Goal: Task Accomplishment & Management: Use online tool/utility

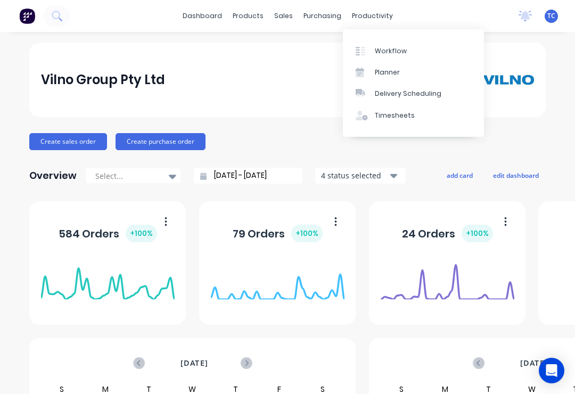
click at [393, 47] on div "Workflow" at bounding box center [391, 51] width 32 height 10
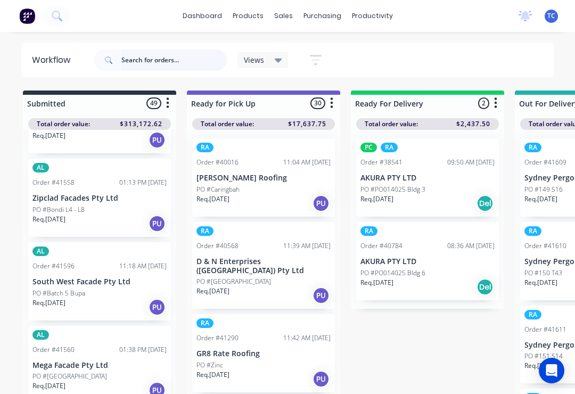
click at [177, 55] on input "text" at bounding box center [173, 59] width 105 height 21
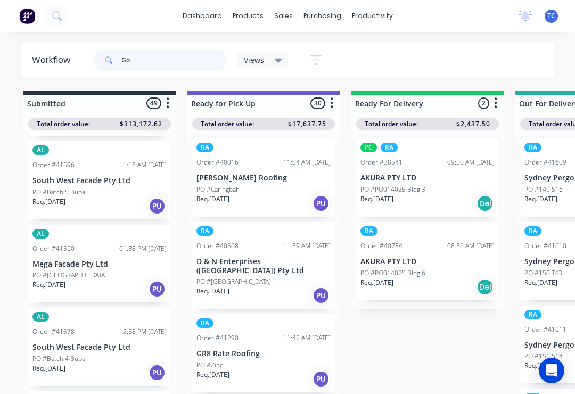
scroll to position [498, 0]
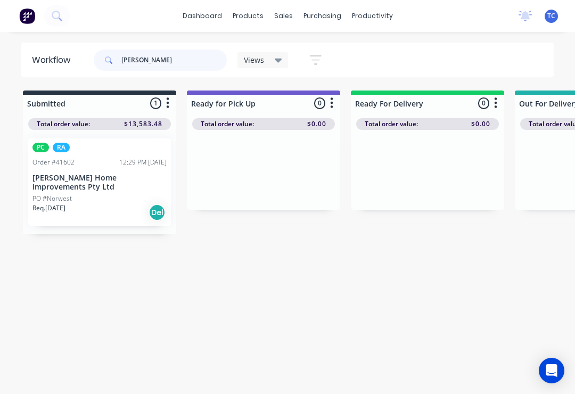
type input "[PERSON_NAME]"
click at [109, 177] on p "[PERSON_NAME] Home Improvements Pty Ltd" at bounding box center [99, 182] width 134 height 18
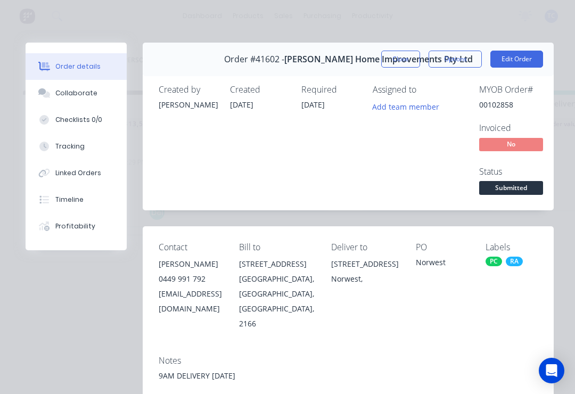
click at [410, 62] on button "Close" at bounding box center [400, 59] width 39 height 17
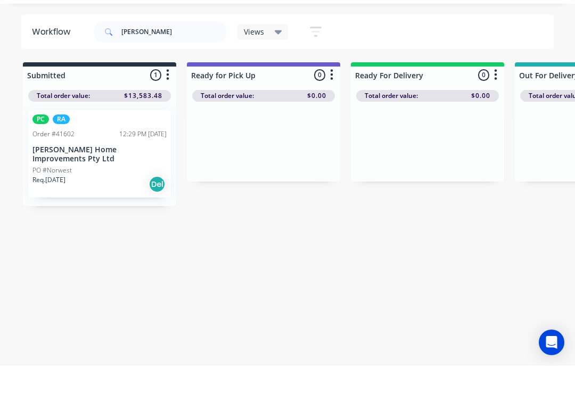
click at [128, 158] on div "12:29 PM [DATE]" at bounding box center [142, 163] width 47 height 10
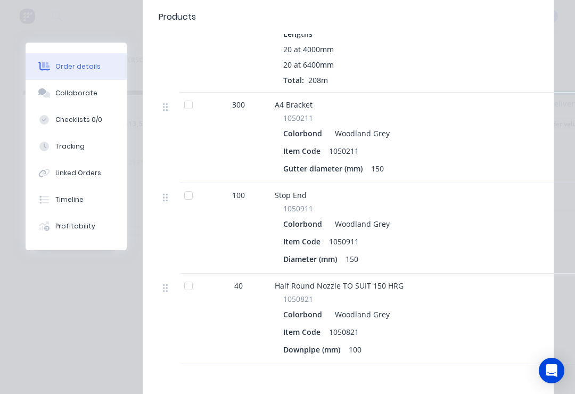
scroll to position [1132, 0]
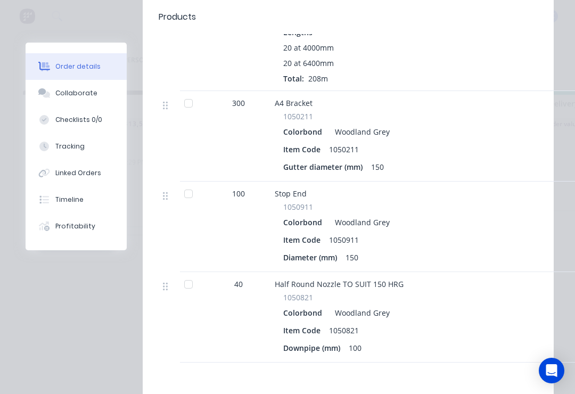
click at [65, 225] on div "Profitability" at bounding box center [75, 226] width 40 height 10
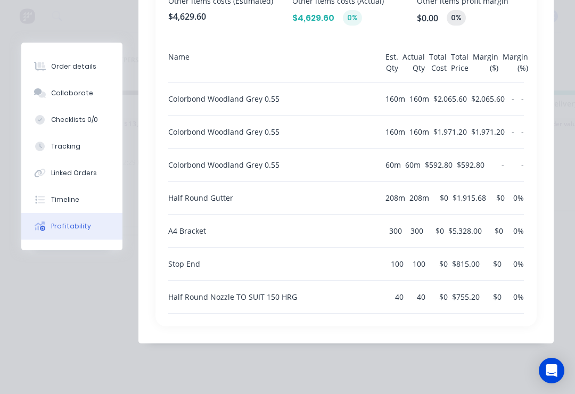
scroll to position [554, 0]
click at [462, 255] on div "$815.00" at bounding box center [466, 263] width 28 height 32
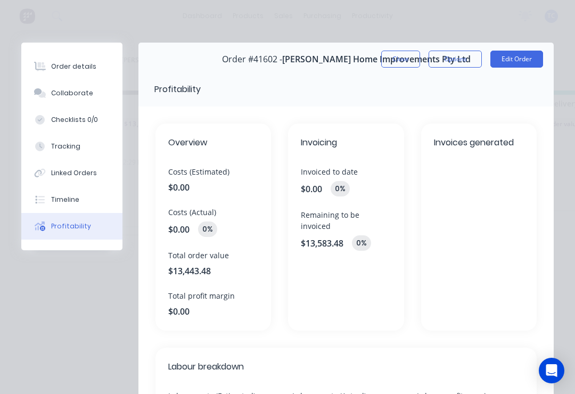
scroll to position [0, 0]
click at [407, 51] on button "Close" at bounding box center [400, 59] width 39 height 17
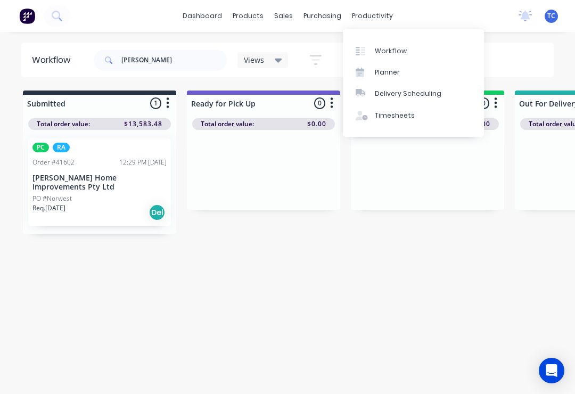
click at [404, 68] on link "Planner" at bounding box center [413, 72] width 141 height 21
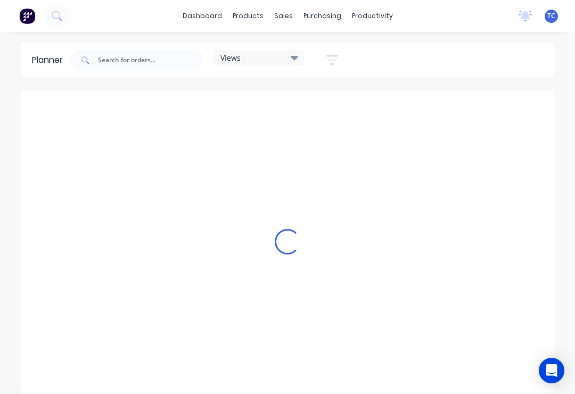
scroll to position [0, 1874]
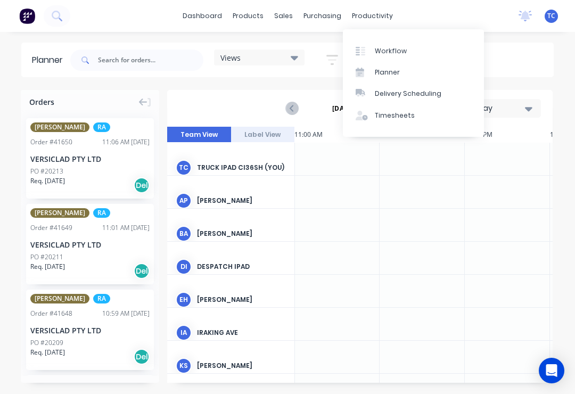
click at [417, 72] on link "Planner" at bounding box center [413, 72] width 141 height 21
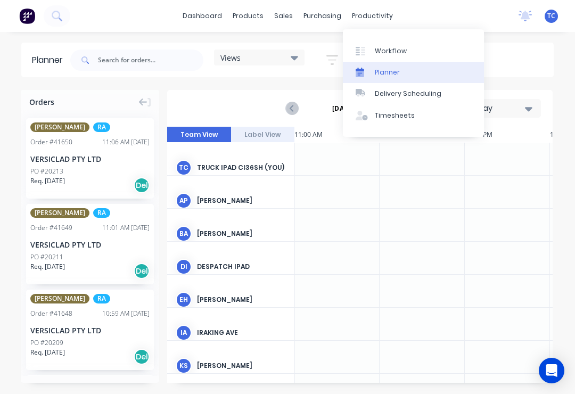
click at [423, 72] on link "Planner" at bounding box center [413, 72] width 141 height 21
click at [432, 19] on div "dashboard products sales purchasing productivity dashboard products Product Cat…" at bounding box center [287, 16] width 575 height 32
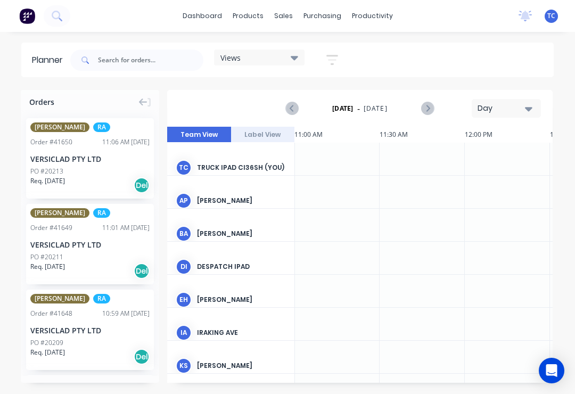
click at [273, 55] on div "Views" at bounding box center [259, 58] width 78 height 10
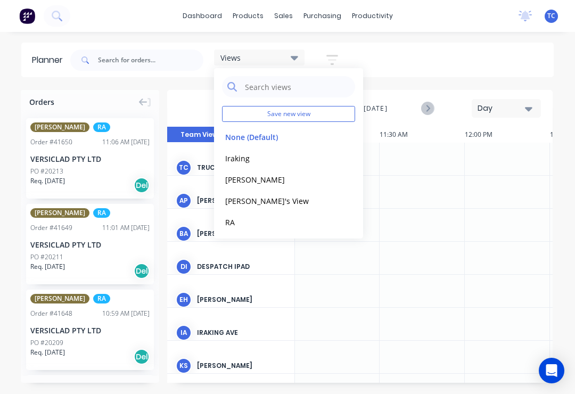
click at [245, 220] on button "RA" at bounding box center [278, 222] width 113 height 12
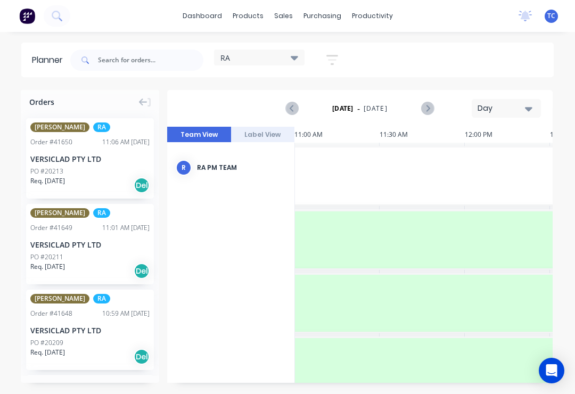
click at [521, 106] on div "Day" at bounding box center [501, 108] width 49 height 11
click at [480, 157] on div "Week" at bounding box center [486, 157] width 105 height 21
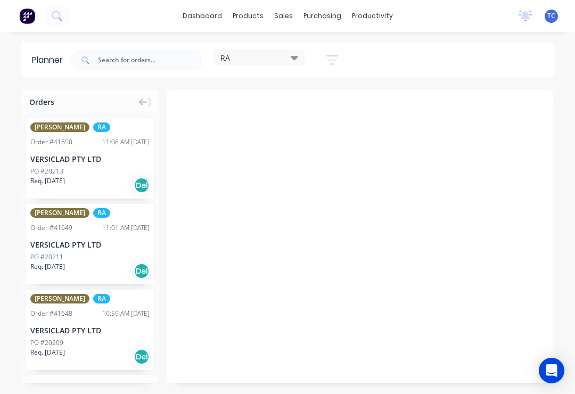
scroll to position [0, 1]
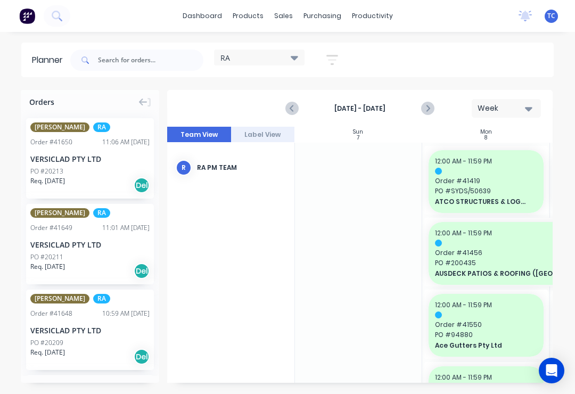
click at [145, 95] on div "Orders" at bounding box center [90, 100] width 138 height 20
click at [153, 98] on div "Orders" at bounding box center [90, 100] width 138 height 20
click at [142, 100] on icon at bounding box center [143, 102] width 9 height 10
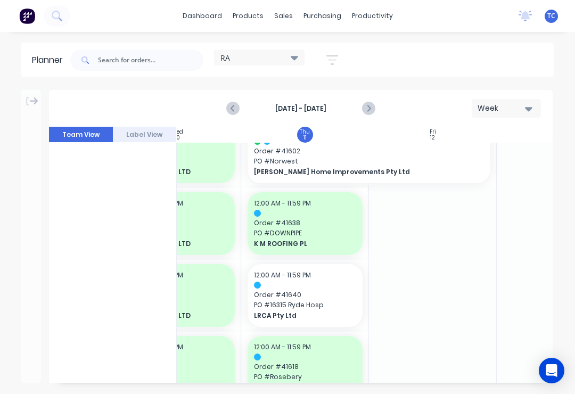
scroll to position [749, 446]
click at [310, 290] on span "Order # 41640" at bounding box center [305, 295] width 102 height 10
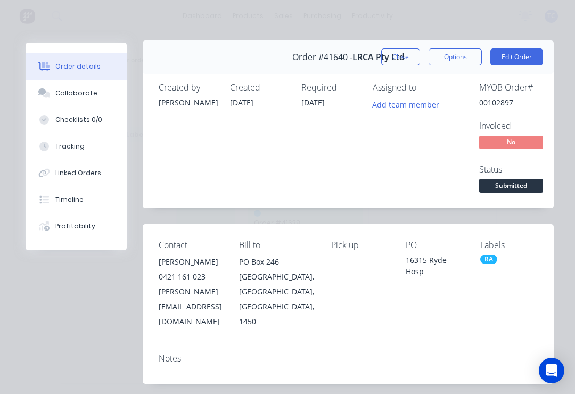
scroll to position [2, 0]
click at [399, 53] on button "Close" at bounding box center [400, 57] width 39 height 17
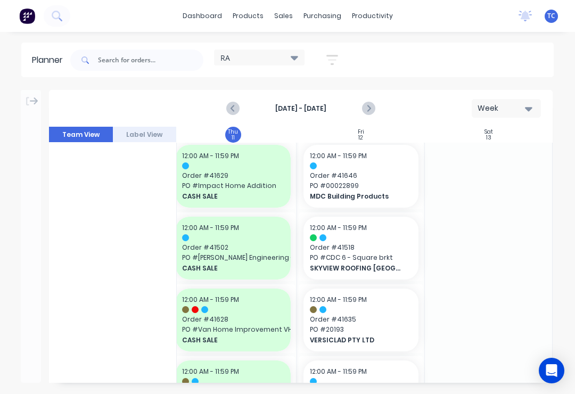
scroll to position [220, 518]
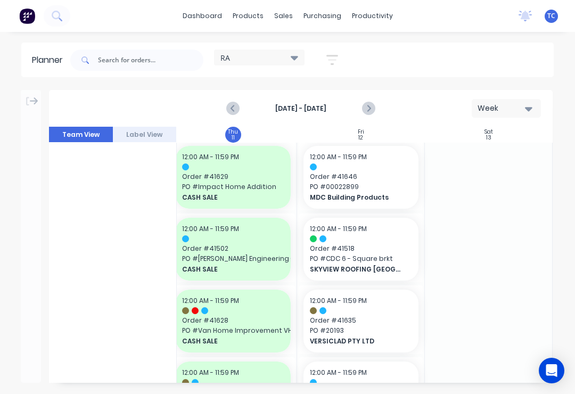
click at [384, 259] on span "PO # CDC 6 - Square brkt" at bounding box center [361, 259] width 102 height 10
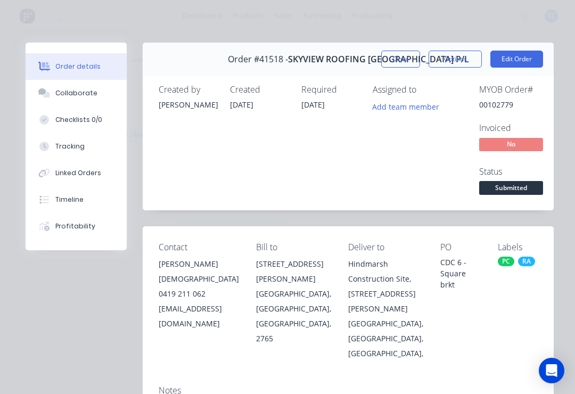
scroll to position [0, 0]
click at [401, 55] on button "Close" at bounding box center [400, 59] width 39 height 17
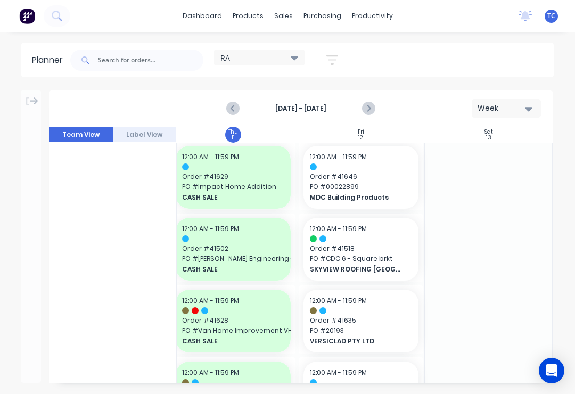
scroll to position [182, 518]
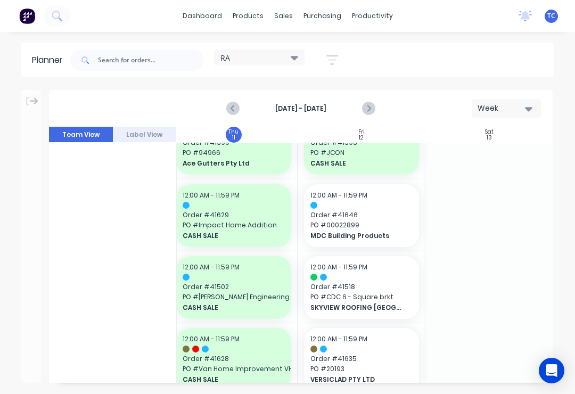
click at [393, 212] on span "Order # 41646" at bounding box center [361, 215] width 102 height 10
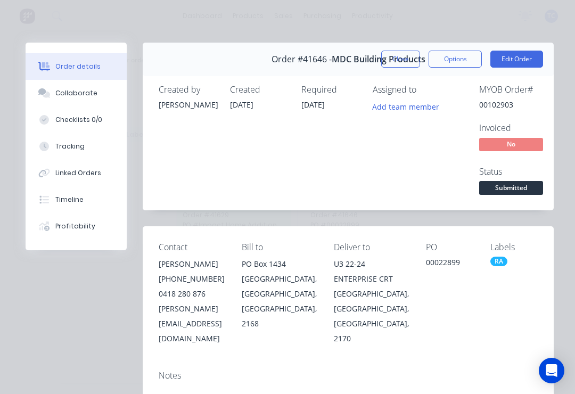
scroll to position [0, 0]
click at [404, 62] on button "Close" at bounding box center [400, 59] width 39 height 17
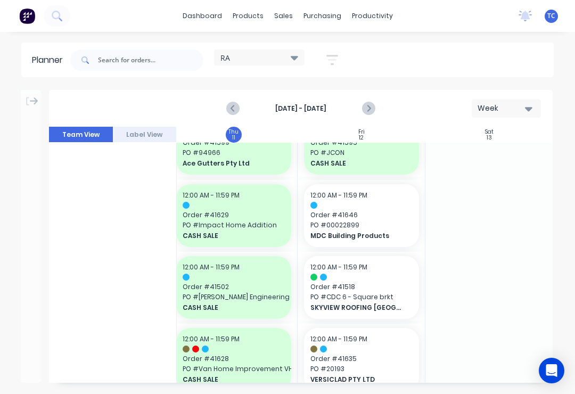
click at [401, 57] on div "RA Save new view None (Default) edit Iraking edit [PERSON_NAME] edit [PERSON_NA…" at bounding box center [310, 60] width 485 height 32
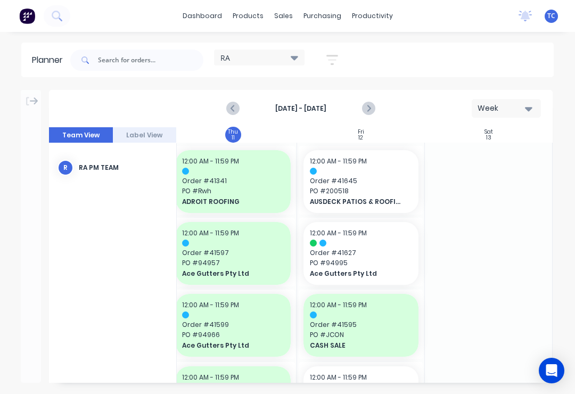
scroll to position [0, 526]
click at [367, 182] on span "Order # 41645" at bounding box center [361, 181] width 102 height 10
